Goal: Task Accomplishment & Management: Use online tool/utility

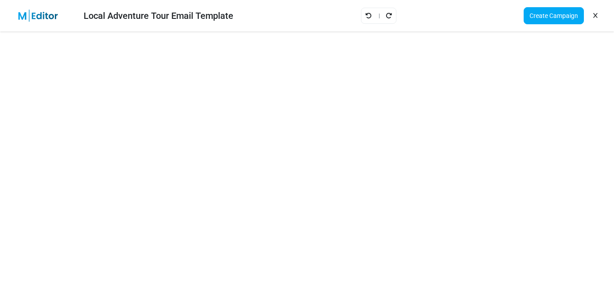
click at [596, 16] on icon at bounding box center [595, 16] width 4 height 0
click at [595, 16] on icon at bounding box center [595, 16] width 4 height 0
click at [594, 16] on icon at bounding box center [595, 16] width 4 height 0
click at [560, 13] on link "Create Campaign" at bounding box center [554, 15] width 60 height 17
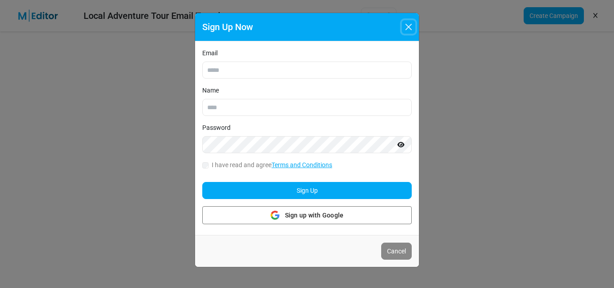
click at [410, 26] on button "Close" at bounding box center [408, 26] width 13 height 13
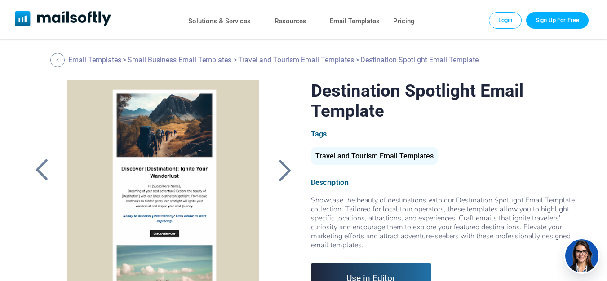
click at [391, 271] on link "Use in Editor" at bounding box center [371, 278] width 121 height 30
